Goal: Task Accomplishment & Management: Complete application form

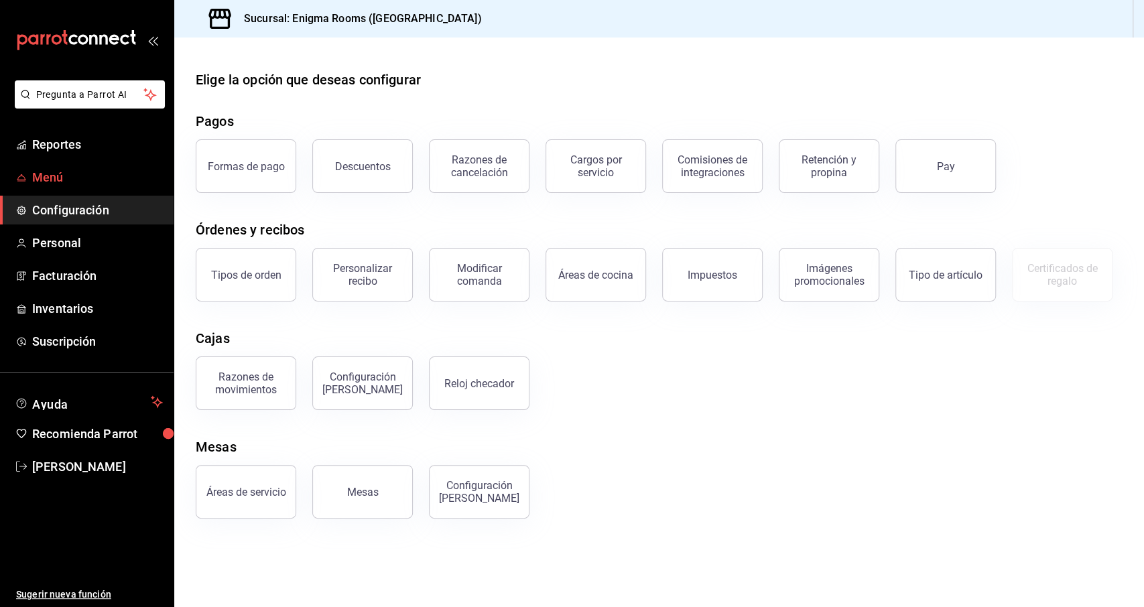
click at [54, 170] on span "Menú" at bounding box center [97, 177] width 131 height 18
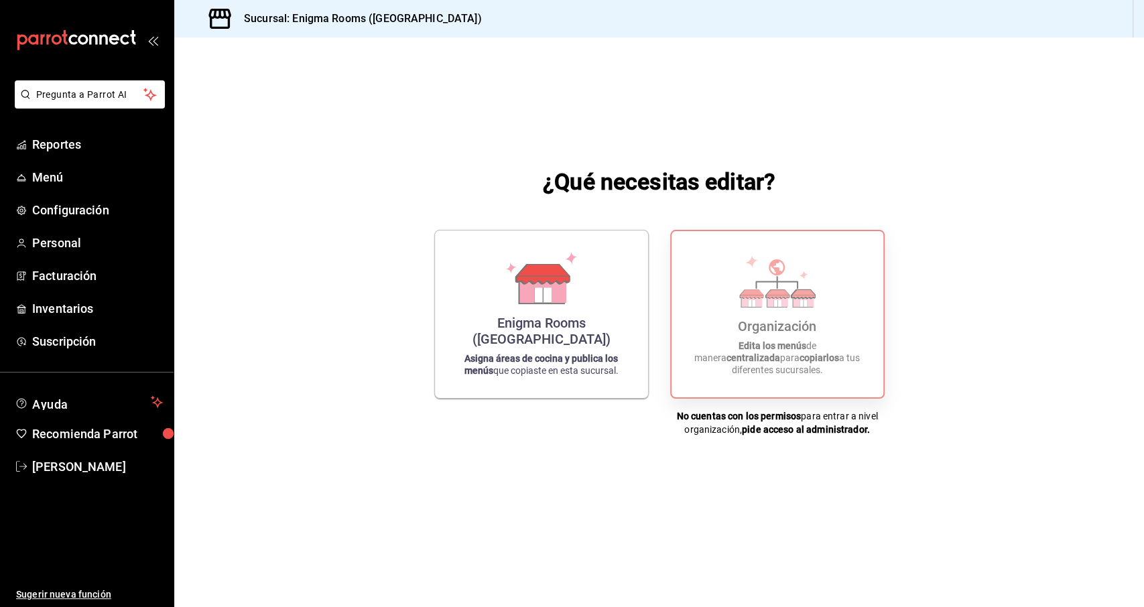
click at [790, 379] on div "Organización Edita los menús de manera centralizada para copiarlos a tus difere…" at bounding box center [778, 314] width 180 height 145
click at [786, 366] on p "Edita los menús de manera centralizada para copiarlos a tus diferentes sucursal…" at bounding box center [778, 358] width 180 height 36
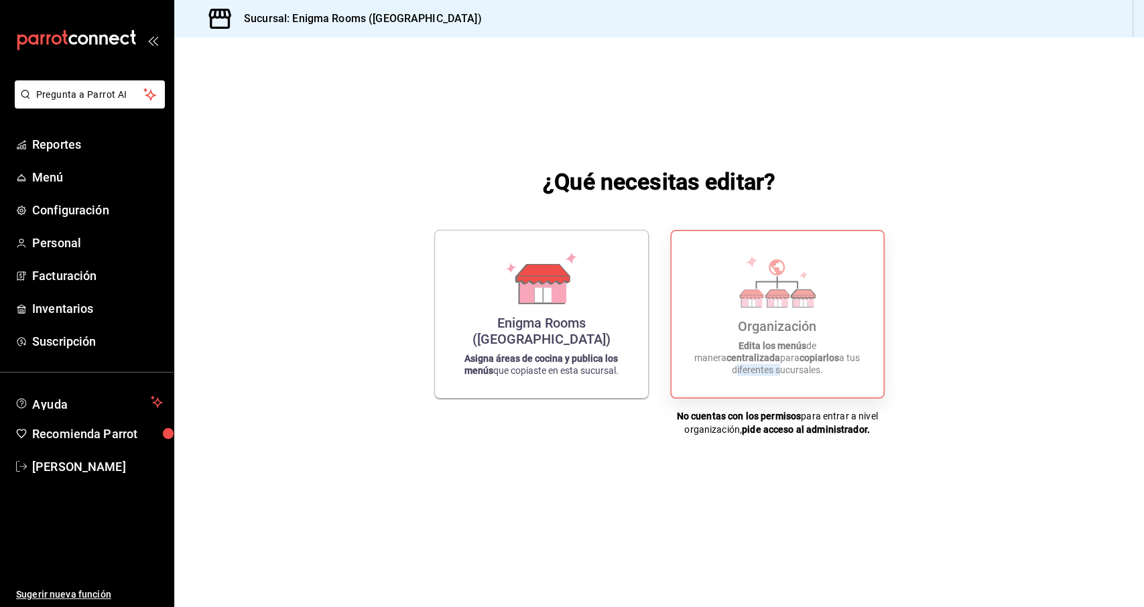
click at [786, 366] on p "Edita los menús de manera centralizada para copiarlos a tus diferentes sucursal…" at bounding box center [778, 358] width 180 height 36
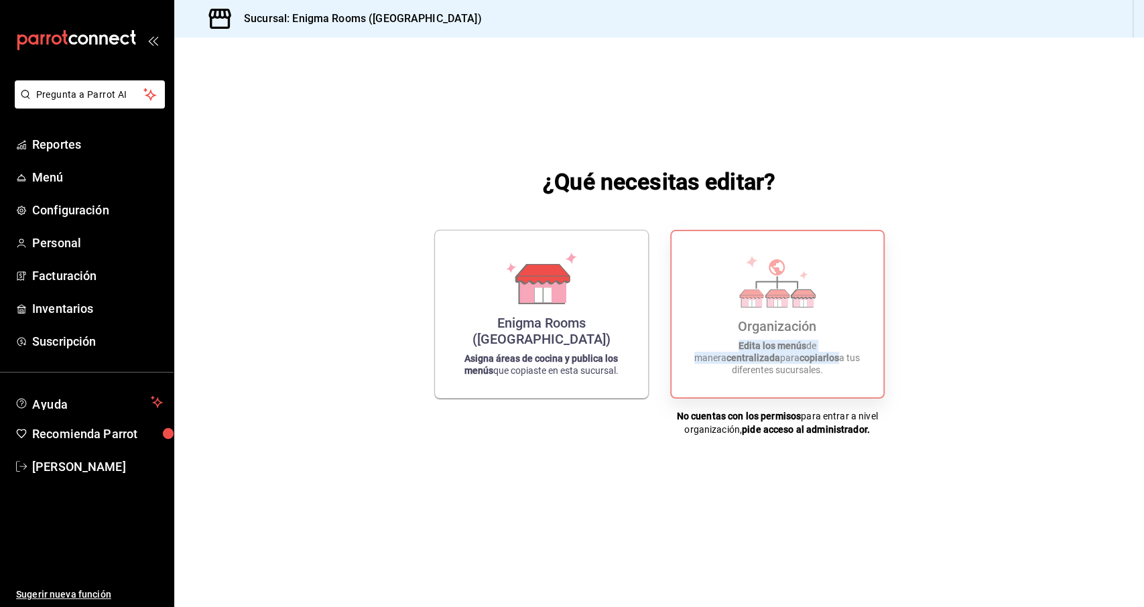
click at [786, 366] on p "Edita los menús de manera centralizada para copiarlos a tus diferentes sucursal…" at bounding box center [778, 358] width 180 height 36
click at [70, 434] on span "Recomienda Parrot" at bounding box center [97, 434] width 131 height 18
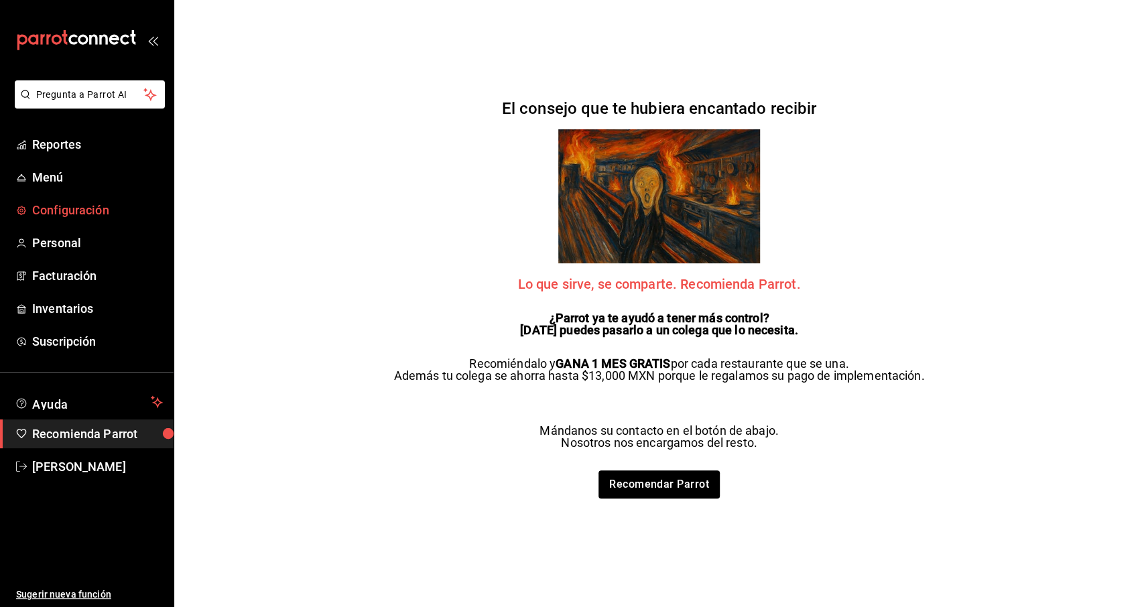
click at [89, 219] on span "Configuración" at bounding box center [97, 210] width 131 height 18
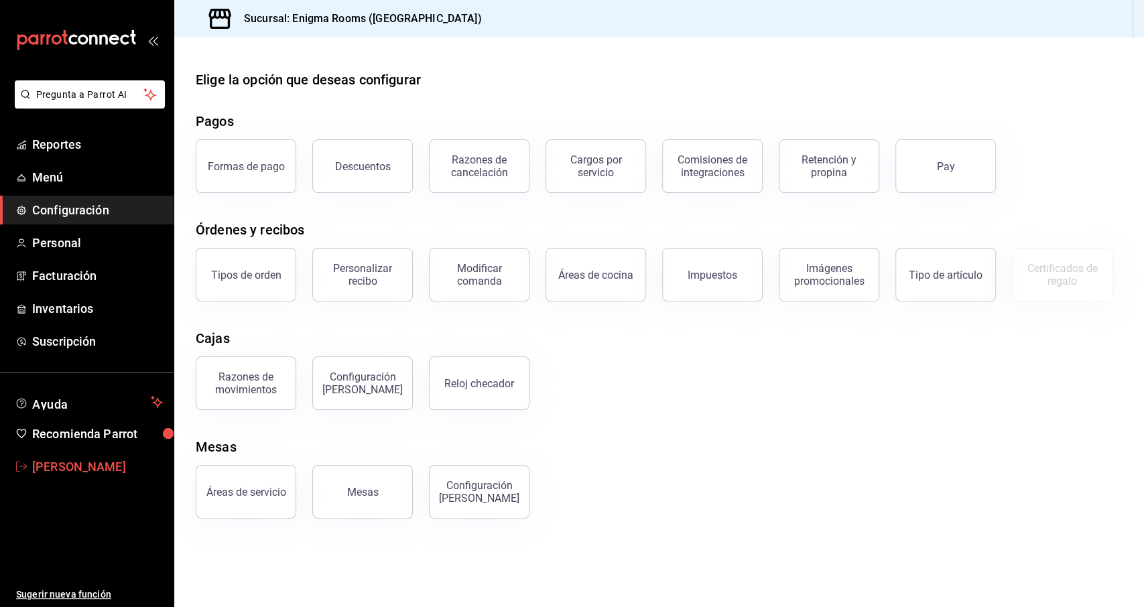
click at [69, 473] on span "[PERSON_NAME]" at bounding box center [97, 467] width 131 height 18
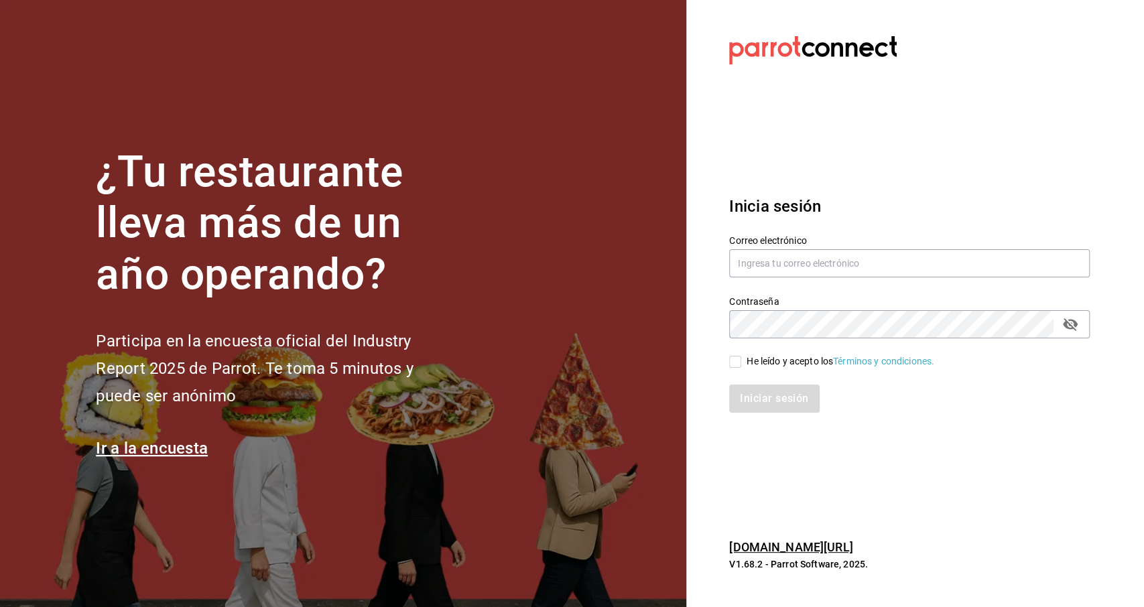
type input "hugo@enigmarooms.com.mx"
click at [739, 363] on input "He leído y acepto los Términos y condiciones." at bounding box center [735, 362] width 12 height 12
checkbox input "true"
click at [1077, 332] on button "passwordField" at bounding box center [1070, 324] width 23 height 23
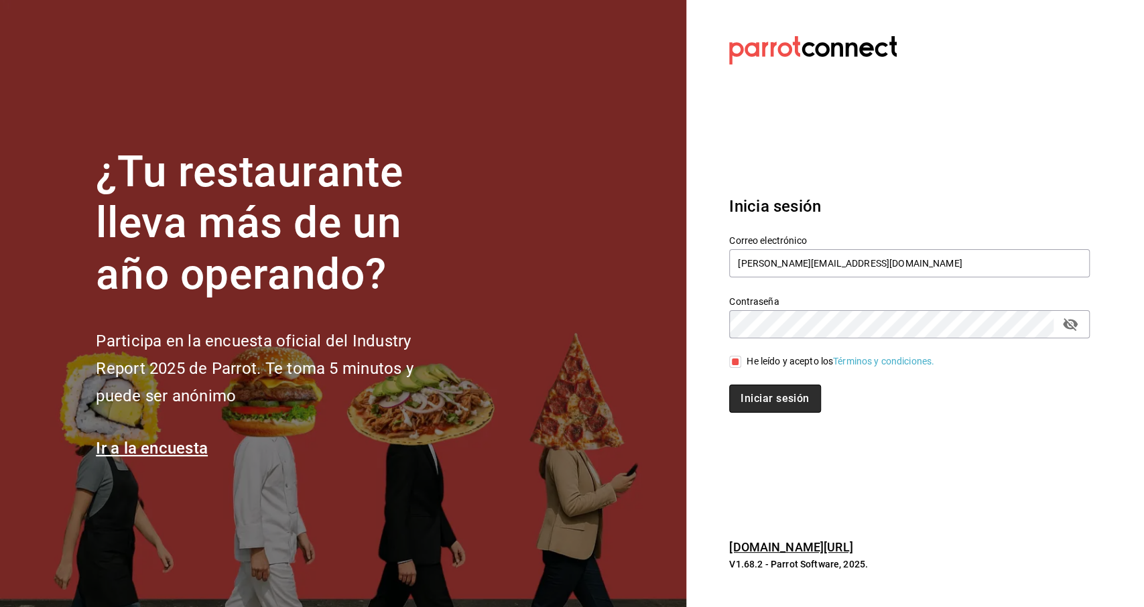
click at [771, 396] on button "Iniciar sesión" at bounding box center [774, 399] width 91 height 28
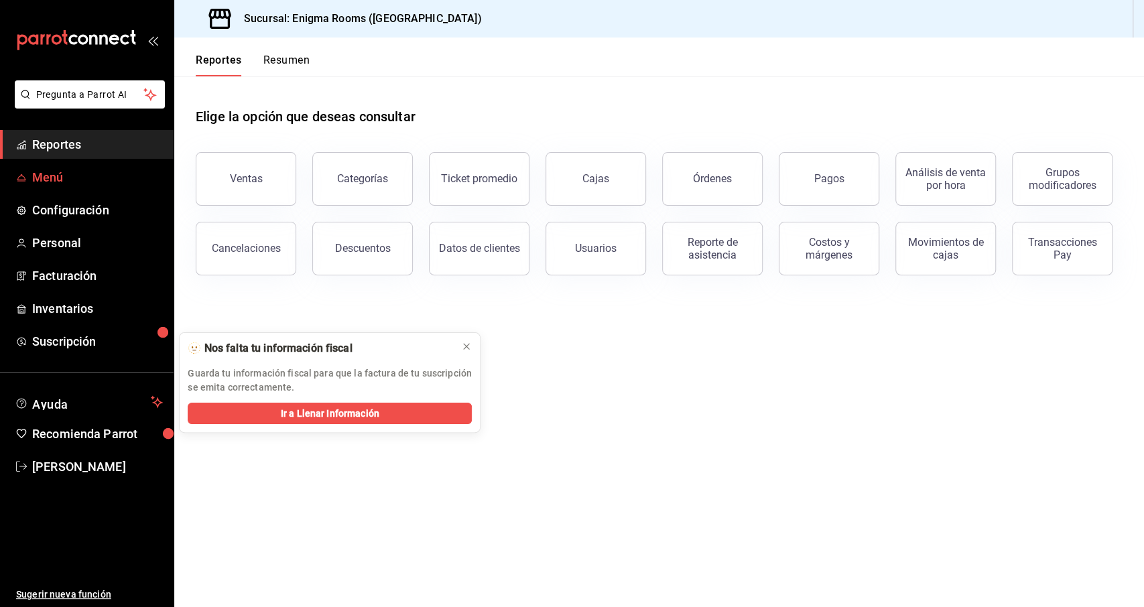
click at [64, 184] on span "Menú" at bounding box center [97, 177] width 131 height 18
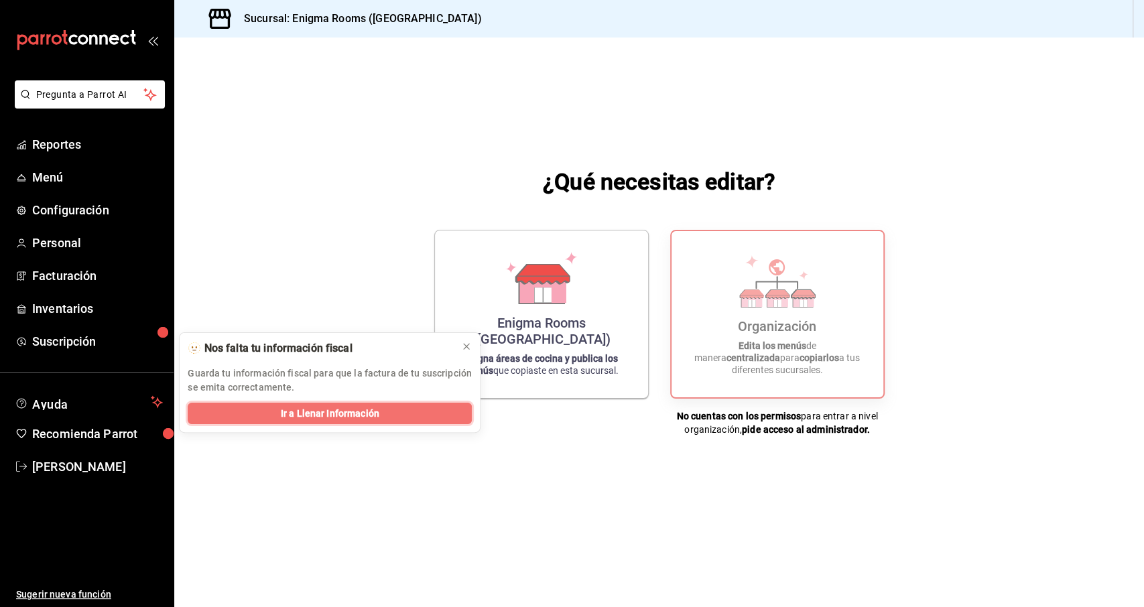
click at [349, 414] on span "Ir a Llenar Información" at bounding box center [330, 414] width 99 height 14
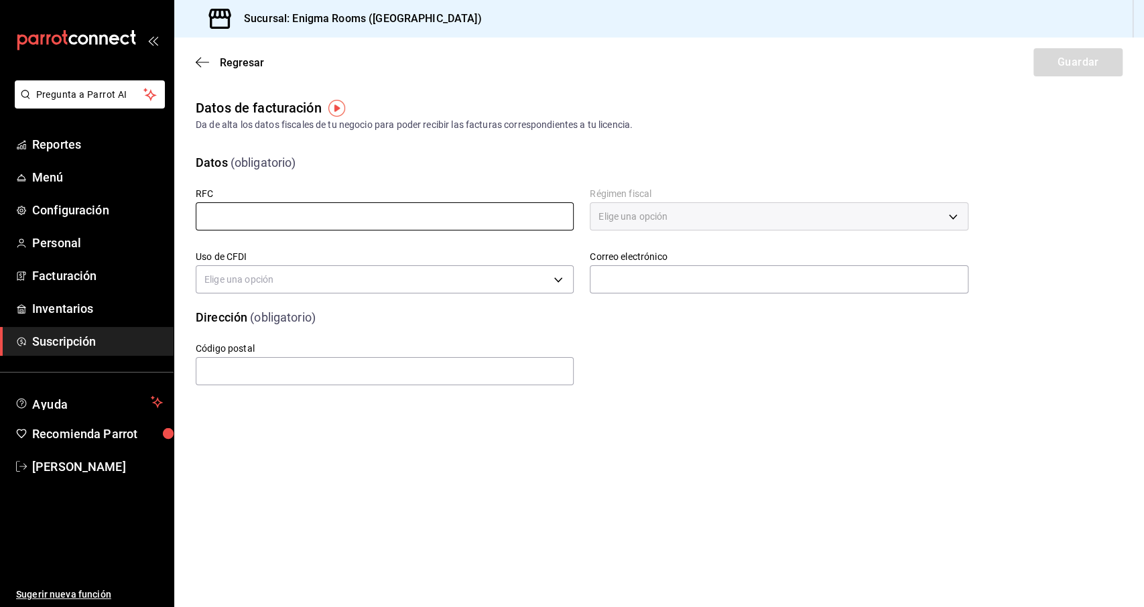
click at [392, 212] on input "text" at bounding box center [385, 216] width 378 height 28
